Goal: Communication & Community: Answer question/provide support

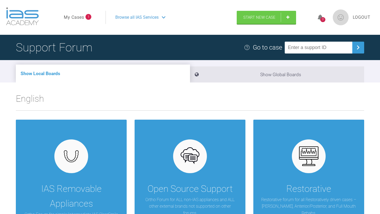
click at [85, 17] on li "My Cases 1" at bounding box center [77, 17] width 27 height 7
click at [88, 17] on span "1" at bounding box center [89, 17] width 6 height 6
click at [71, 17] on link "My Cases" at bounding box center [74, 17] width 20 height 7
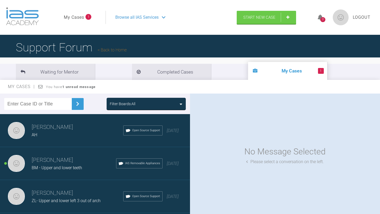
click at [78, 170] on span "BM - Upper and lower teeth" at bounding box center [57, 168] width 50 height 5
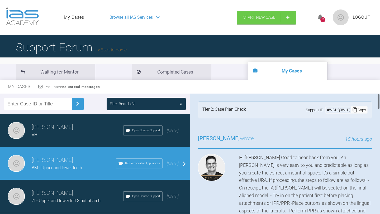
drag, startPoint x: 380, startPoint y: 100, endPoint x: 378, endPoint y: 135, distance: 35.2
click at [378, 135] on div at bounding box center [378, 155] width 3 height 123
drag, startPoint x: 378, startPoint y: 104, endPoint x: 356, endPoint y: 85, distance: 28.9
click at [356, 85] on div "My Cases You have no unread messages Filter Boards: All neil noronha AH Open So…" at bounding box center [190, 152] width 380 height 144
drag, startPoint x: 379, startPoint y: 102, endPoint x: 323, endPoint y: 100, distance: 55.8
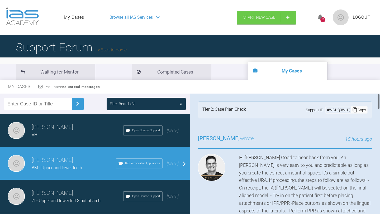
click at [323, 100] on div "neil noronha BM - Upper and lower teeth a few seconds ago Tier 2: Case Plan Che…" at bounding box center [285, 155] width 190 height 123
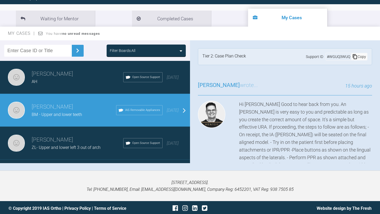
scroll to position [55, 0]
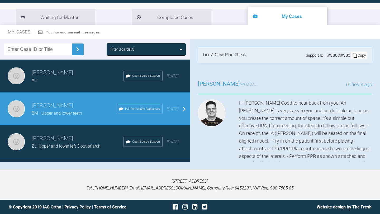
click at [365, 144] on div "Hi Neil Good to hear back from you. An Inman Aligner is very easy to you and pr…" at bounding box center [305, 164] width 133 height 129
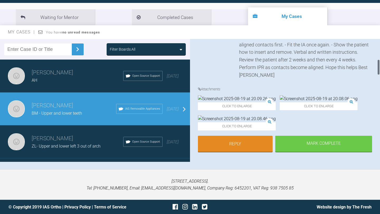
scroll to position [158, 0]
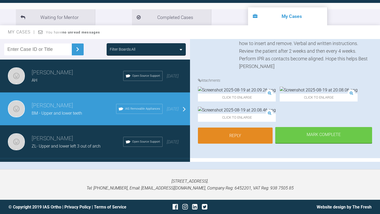
click at [246, 133] on link "Reply" at bounding box center [235, 136] width 75 height 16
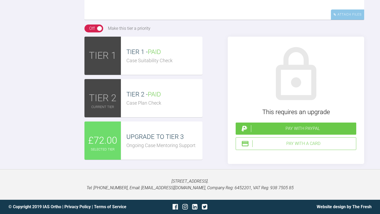
scroll to position [1145, 0]
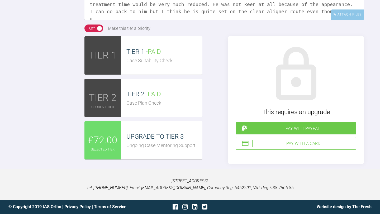
scroll to position [2, 0]
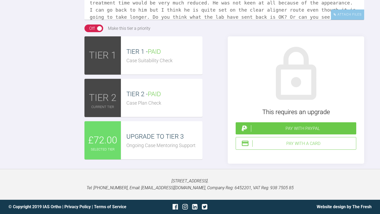
drag, startPoint x: 256, startPoint y: 57, endPoint x: 251, endPoint y: 56, distance: 4.6
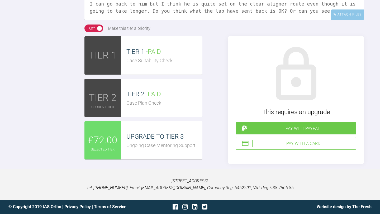
scroll to position [0, 0]
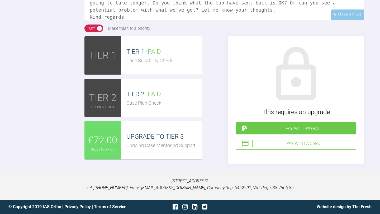
click at [68, 49] on div "Reply To Geoff Stone Hi Geoff, Thanks for coming back to me. I had spoken to th…" at bounding box center [190, 52] width 380 height 223
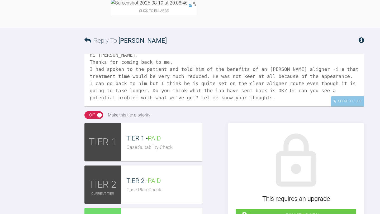
scroll to position [966, 0]
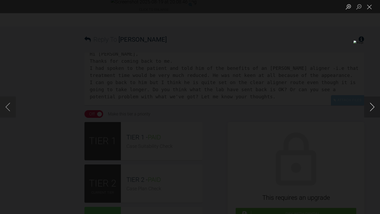
click at [373, 104] on button "Next image" at bounding box center [372, 107] width 16 height 21
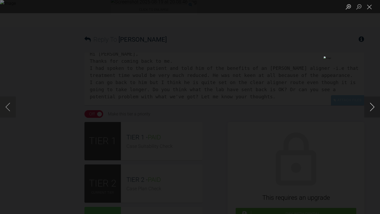
click at [373, 104] on button "Next image" at bounding box center [372, 107] width 16 height 21
click at [370, 9] on button "Close lightbox" at bounding box center [369, 6] width 11 height 9
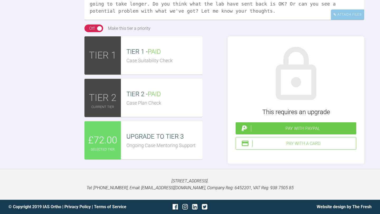
scroll to position [1135, 0]
drag, startPoint x: 275, startPoint y: 79, endPoint x: 208, endPoint y: 61, distance: 68.9
drag, startPoint x: 283, startPoint y: 79, endPoint x: 213, endPoint y: 60, distance: 72.1
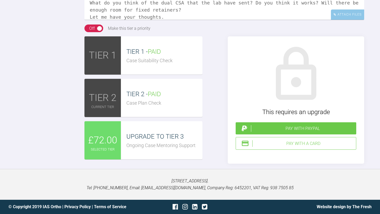
scroll to position [29, 0]
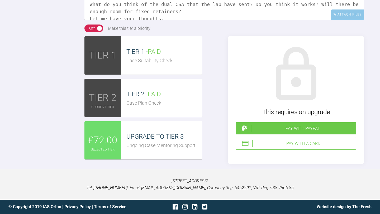
type textarea "Hi Geoff, Thanks for coming back to me. I did show the patient what the inman a…"
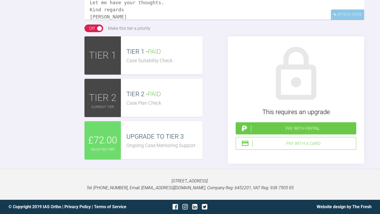
scroll to position [20, 0]
drag, startPoint x: 90, startPoint y: 109, endPoint x: 151, endPoint y: 150, distance: 73.8
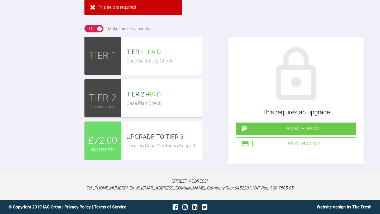
click at [93, 15] on div "This field is required!" at bounding box center [134, 7] width 98 height 15
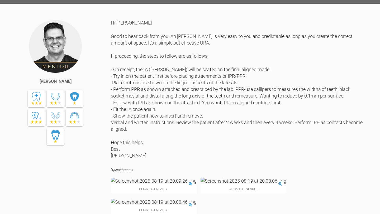
scroll to position [775, 0]
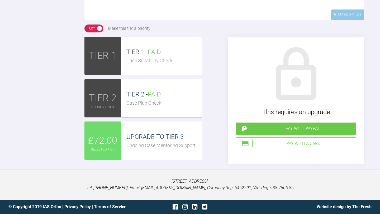
scroll to position [1048, 0]
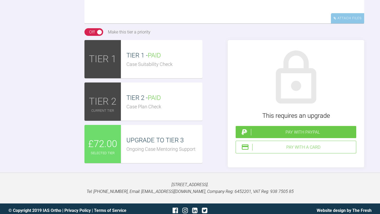
paste textarea "Hi Geoff, Thanks for coming back to me. I did show the patient what the inman a…"
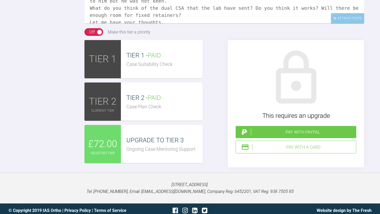
scroll to position [23, 0]
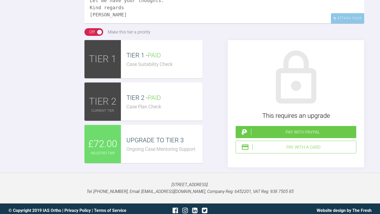
type textarea "Hi Geoff, Thanks for coming back to me. I did show the patient what the inman a…"
click at [143, 36] on div "On Off Make this tier a priority" at bounding box center [120, 32] width 71 height 8
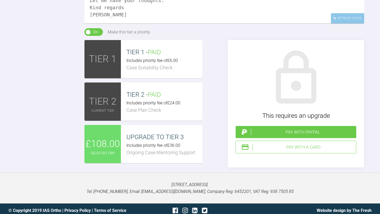
click at [128, 36] on div "Make this tier a priority" at bounding box center [129, 32] width 43 height 7
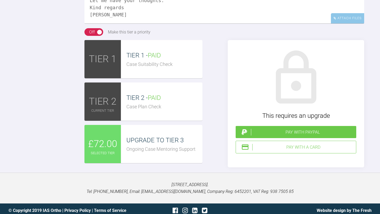
click at [69, 153] on div "Reply To Geoff Stone Hi Geoff, Thanks for coming back to me. I did show the pat…" at bounding box center [190, 56] width 380 height 223
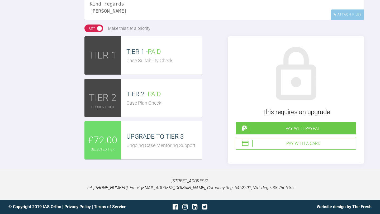
scroll to position [1164, 0]
click at [267, 147] on div "Pay with a Card" at bounding box center [303, 143] width 102 height 7
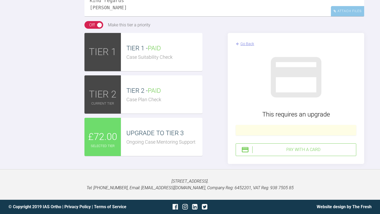
click at [312, 153] on div "Pay with a Card" at bounding box center [303, 150] width 102 height 7
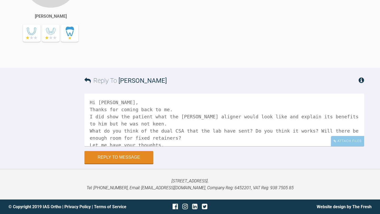
scroll to position [1208, 0]
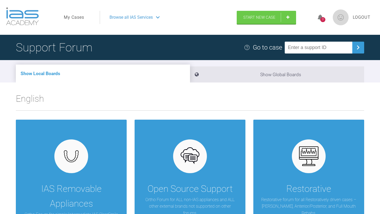
click at [82, 16] on link "My Cases" at bounding box center [74, 17] width 20 height 7
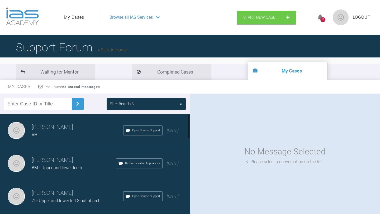
click at [74, 131] on h3 "[PERSON_NAME]" at bounding box center [78, 127] width 92 height 9
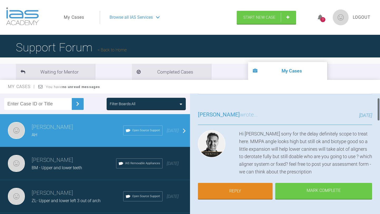
scroll to position [22, 0]
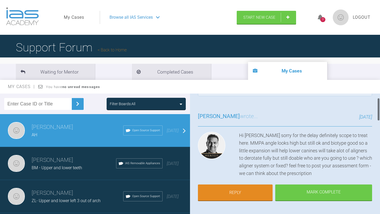
drag, startPoint x: 379, startPoint y: 113, endPoint x: 370, endPoint y: 117, distance: 10.2
click at [370, 117] on div "neil noronha AH a few seconds ago Tier 1: Case Suitability Check Support ID # F…" at bounding box center [285, 155] width 190 height 123
click at [252, 198] on link "Reply" at bounding box center [235, 193] width 75 height 16
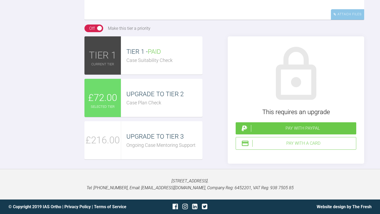
scroll to position [657, 0]
click at [214, 148] on div "TIER 1 TIER 1 - PAID Case Suitability Check £72.00 UPGRADE TO TIER 2 Case Plan …" at bounding box center [225, 100] width 280 height 128
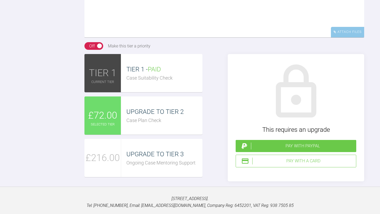
scroll to position [488, 0]
